Goal: Find specific page/section: Find specific page/section

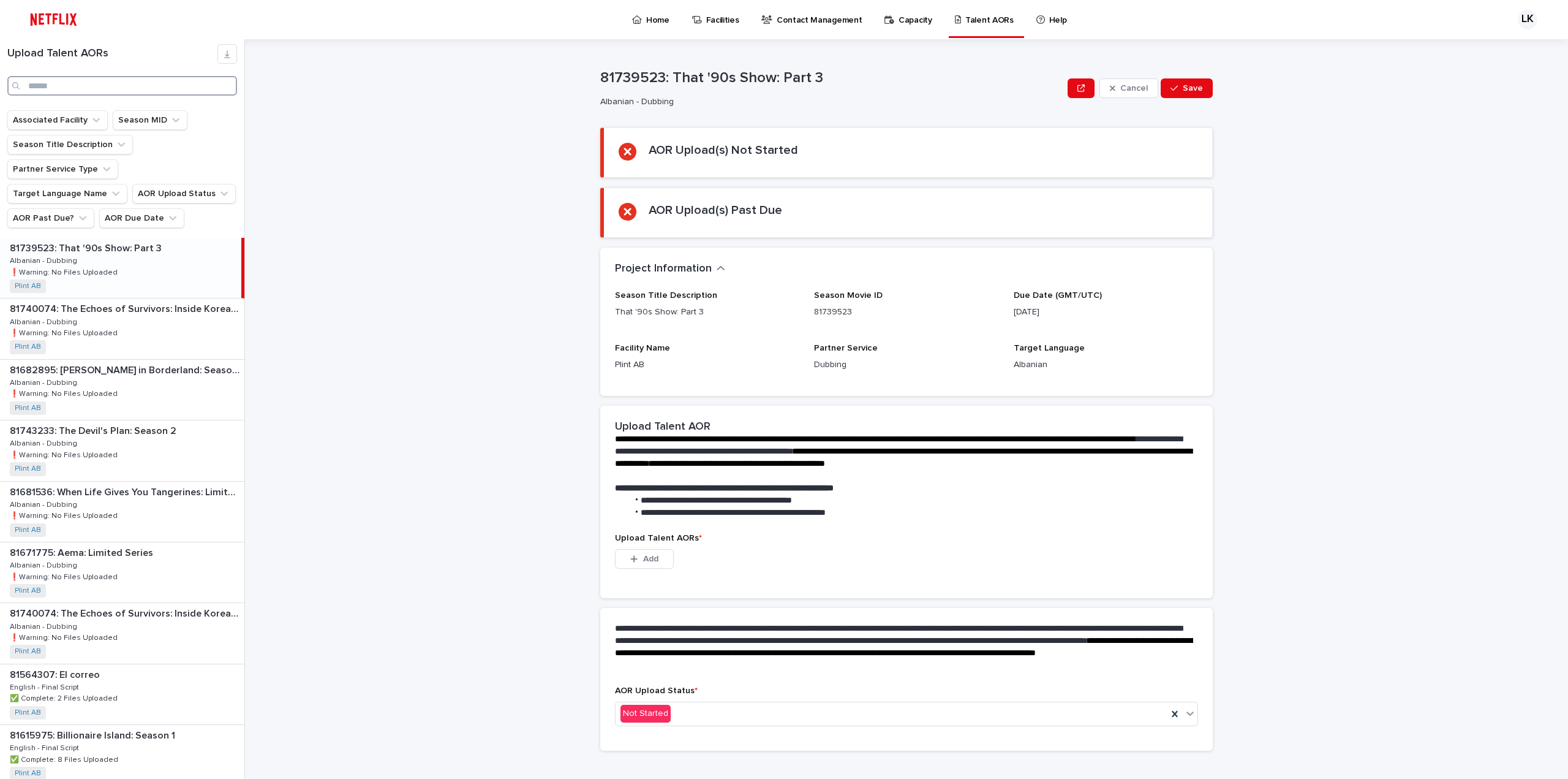
click at [62, 85] on input "Search" at bounding box center [122, 86] width 229 height 20
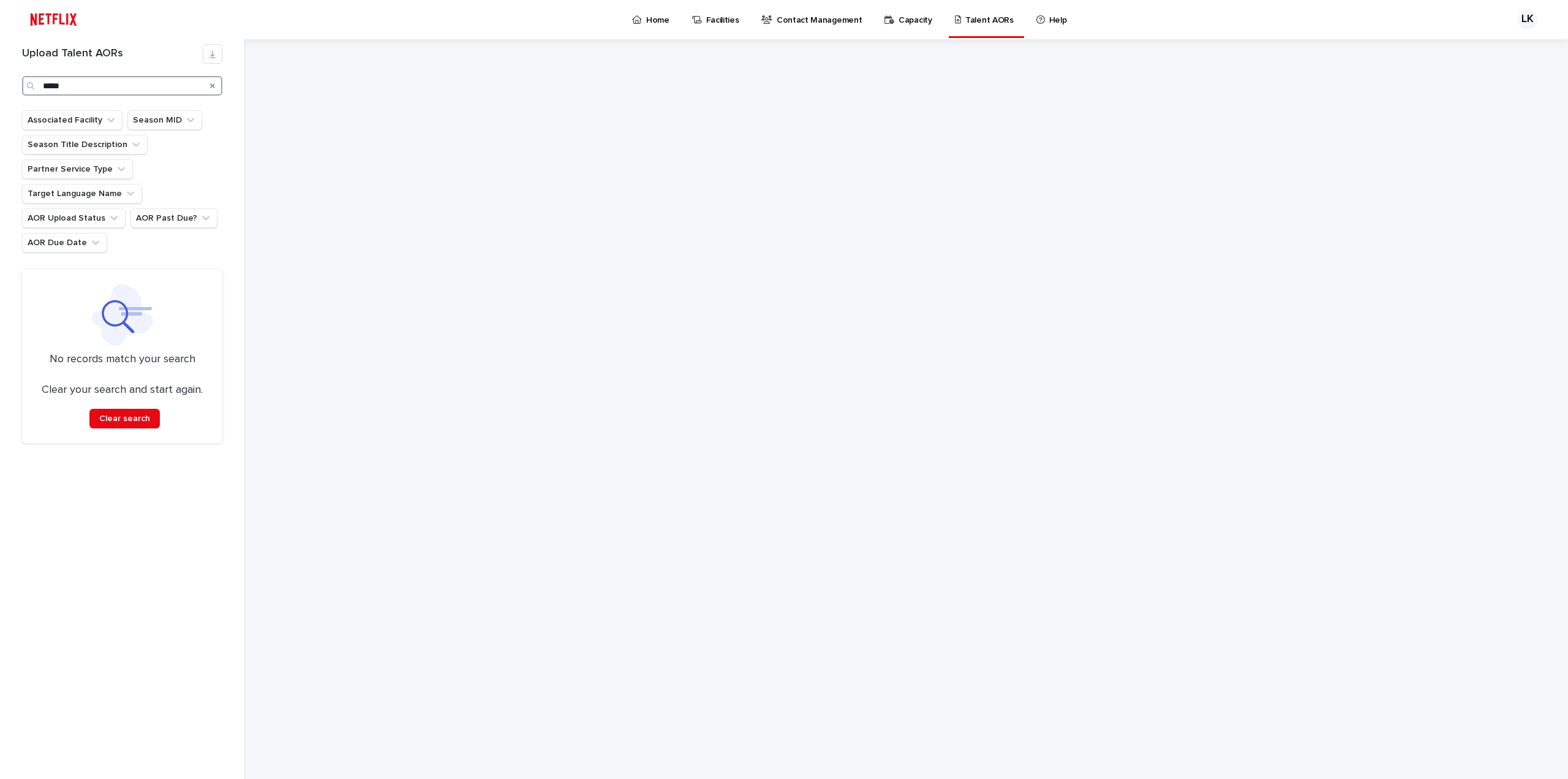
type input "*****"
click at [218, 86] on div "Search" at bounding box center [212, 86] width 20 height 20
click at [213, 86] on icon "Search" at bounding box center [212, 86] width 5 height 5
